Goal: Transaction & Acquisition: Purchase product/service

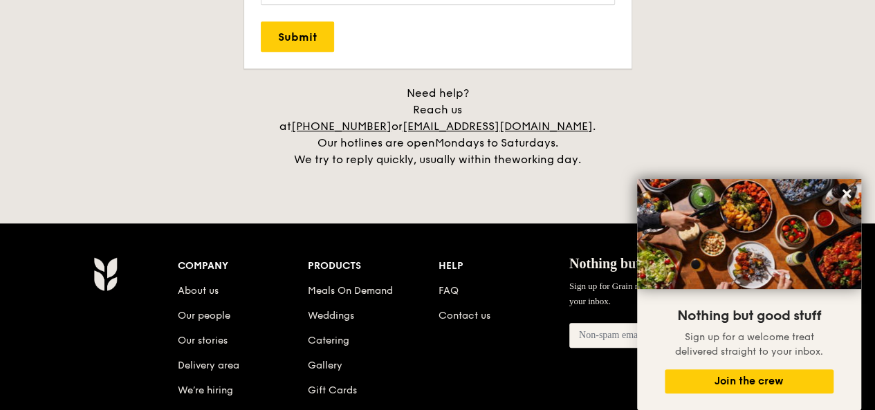
scroll to position [3271, 0]
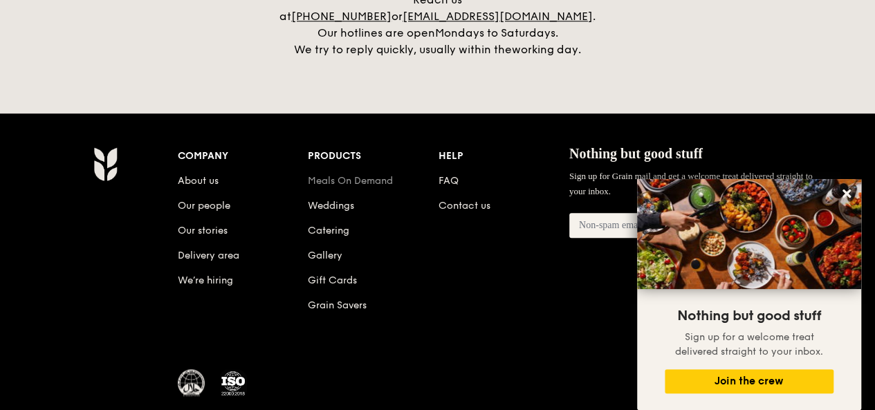
click at [360, 175] on link "Meals On Demand" at bounding box center [350, 181] width 85 height 12
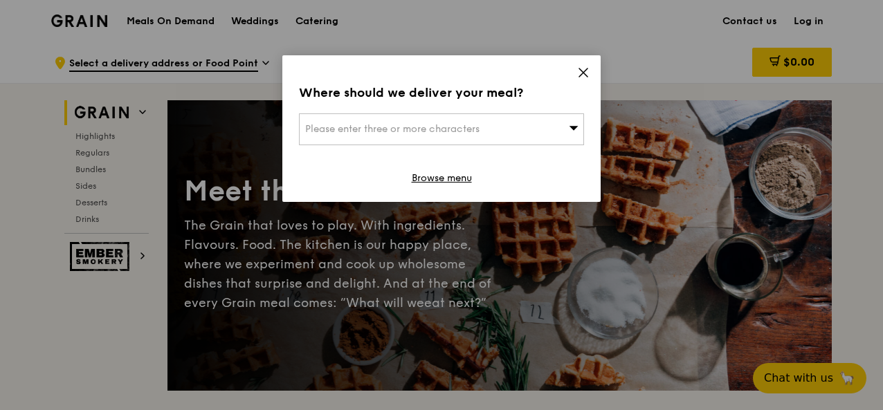
click at [579, 72] on icon at bounding box center [583, 72] width 12 height 12
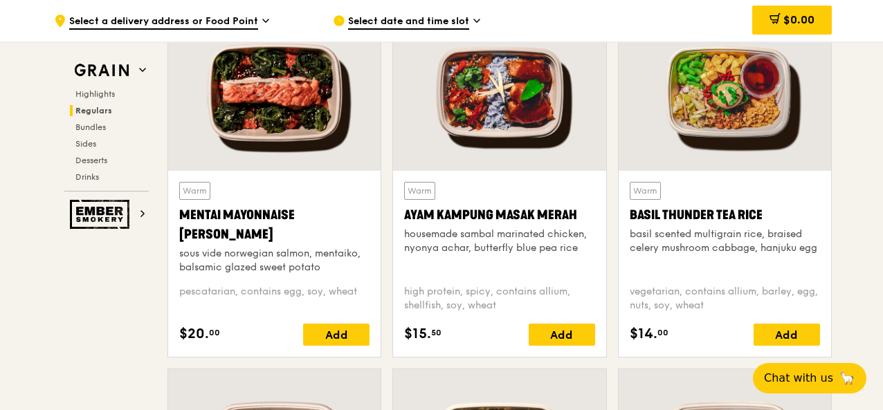
scroll to position [1384, 0]
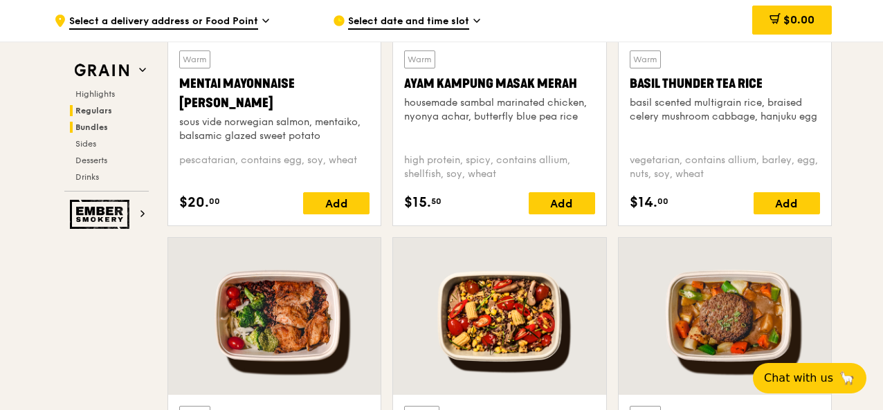
click at [92, 128] on span "Bundles" at bounding box center [91, 127] width 33 height 10
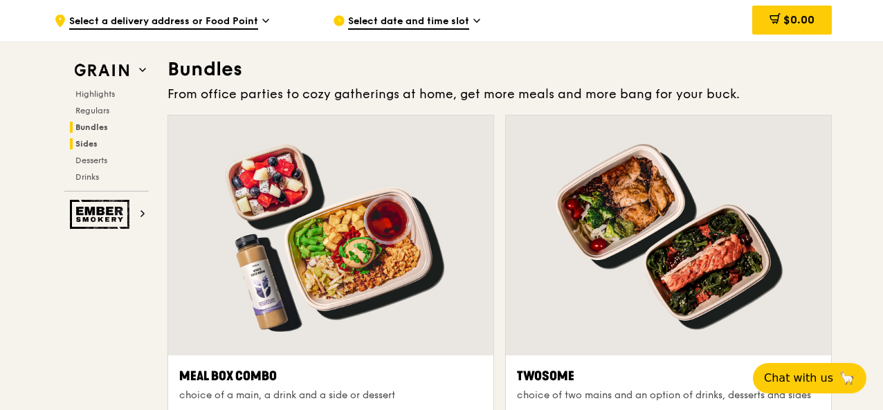
click at [91, 141] on span "Sides" at bounding box center [86, 144] width 22 height 10
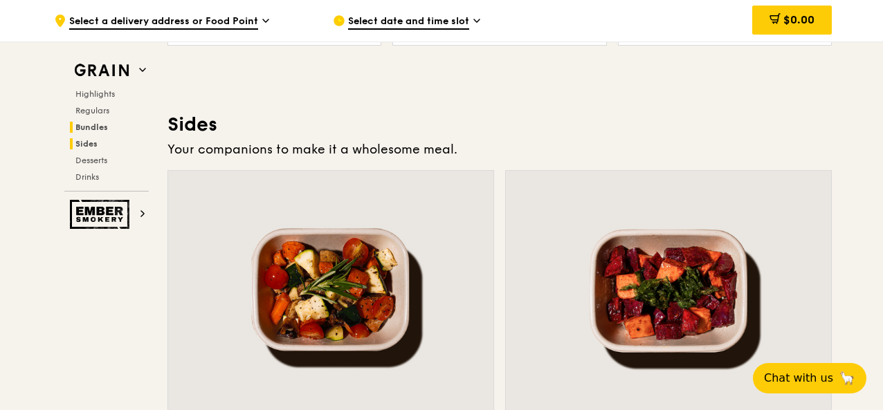
scroll to position [3064, 0]
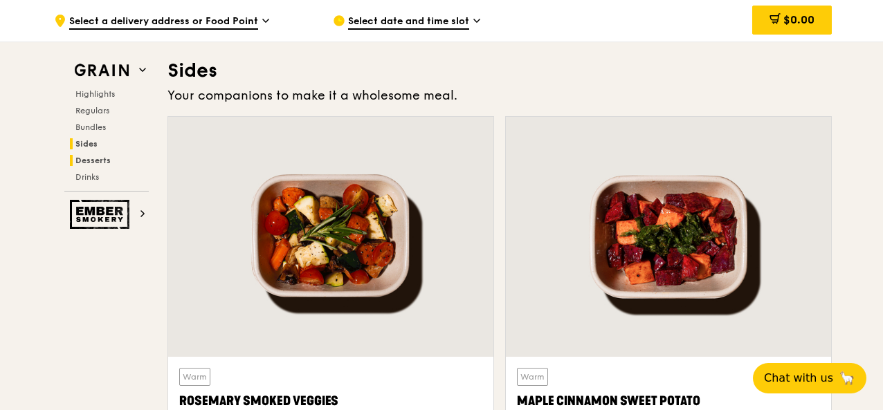
click at [100, 159] on span "Desserts" at bounding box center [92, 161] width 35 height 10
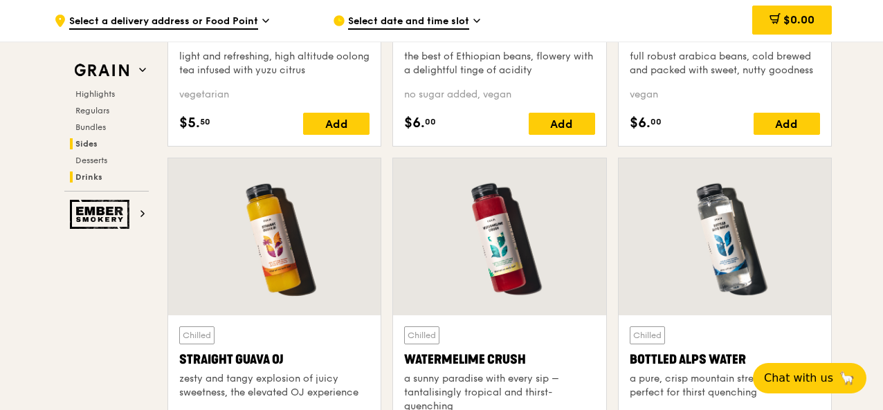
scroll to position [5655, 0]
